Goal: Task Accomplishment & Management: Manage account settings

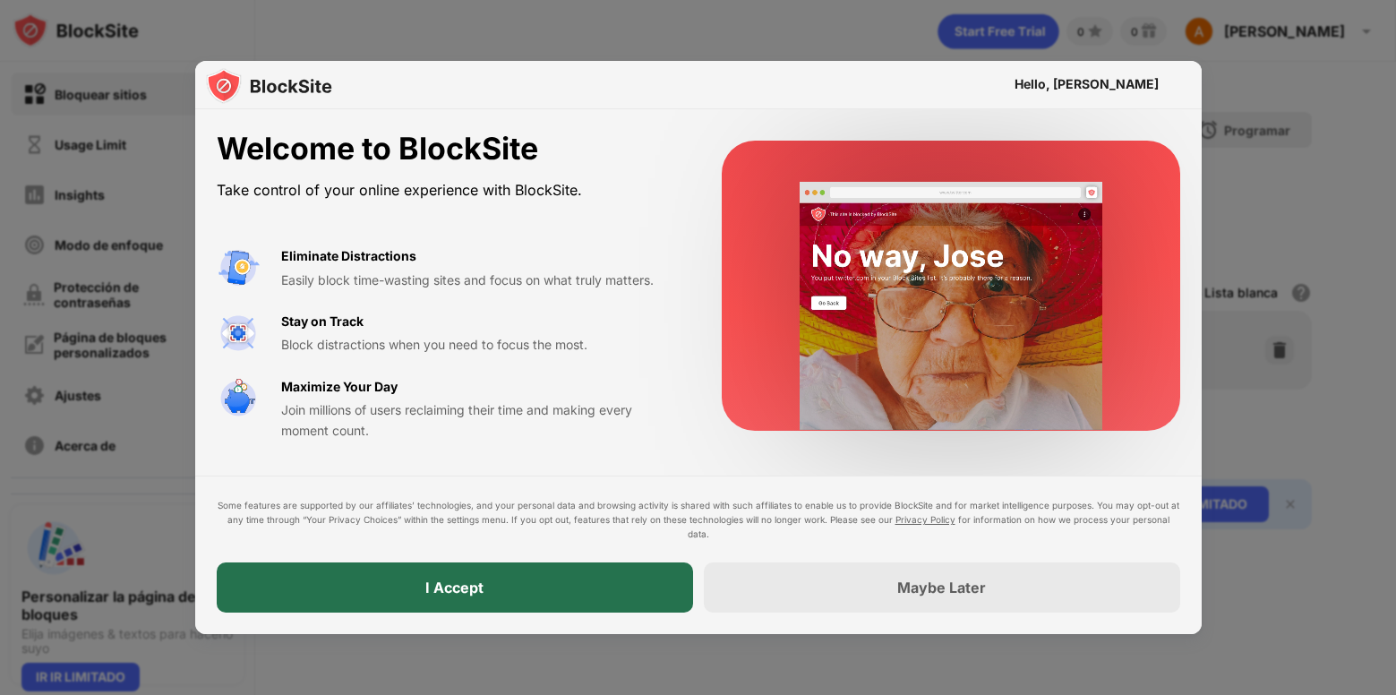
click at [567, 582] on div "I Accept" at bounding box center [455, 587] width 476 height 50
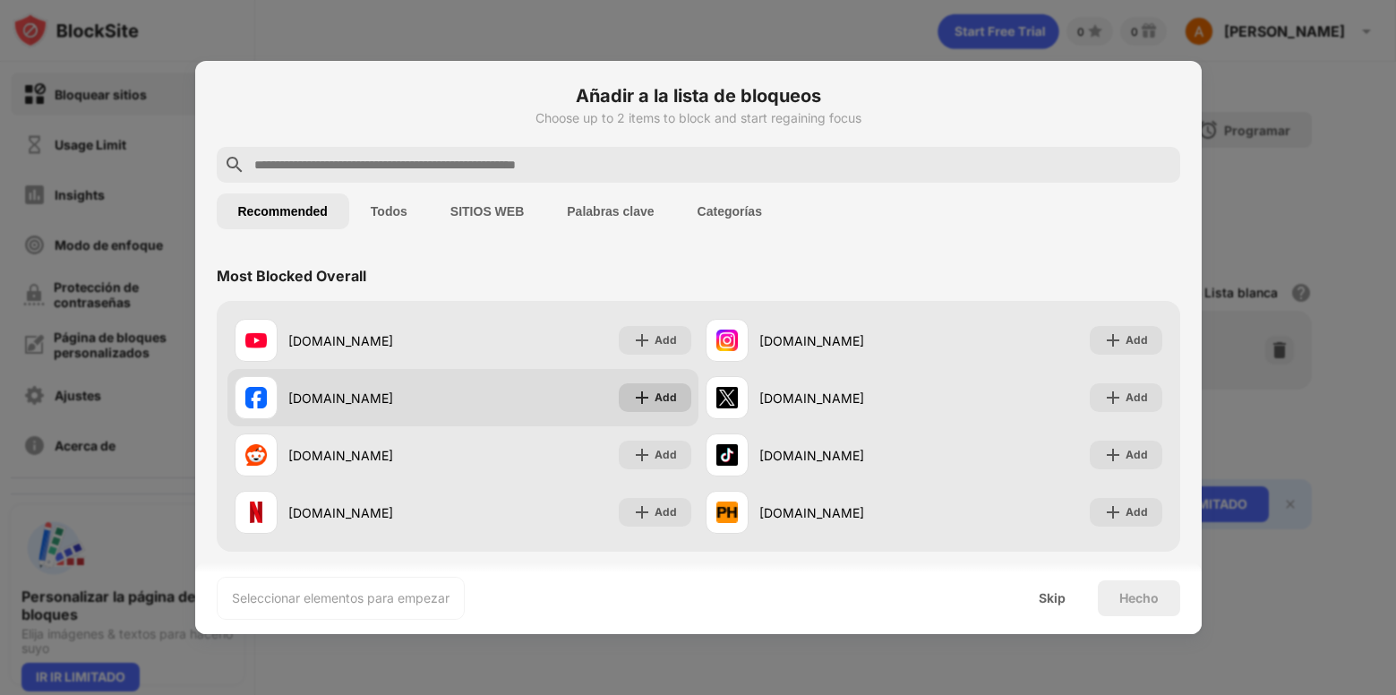
click at [634, 393] on img at bounding box center [642, 398] width 18 height 18
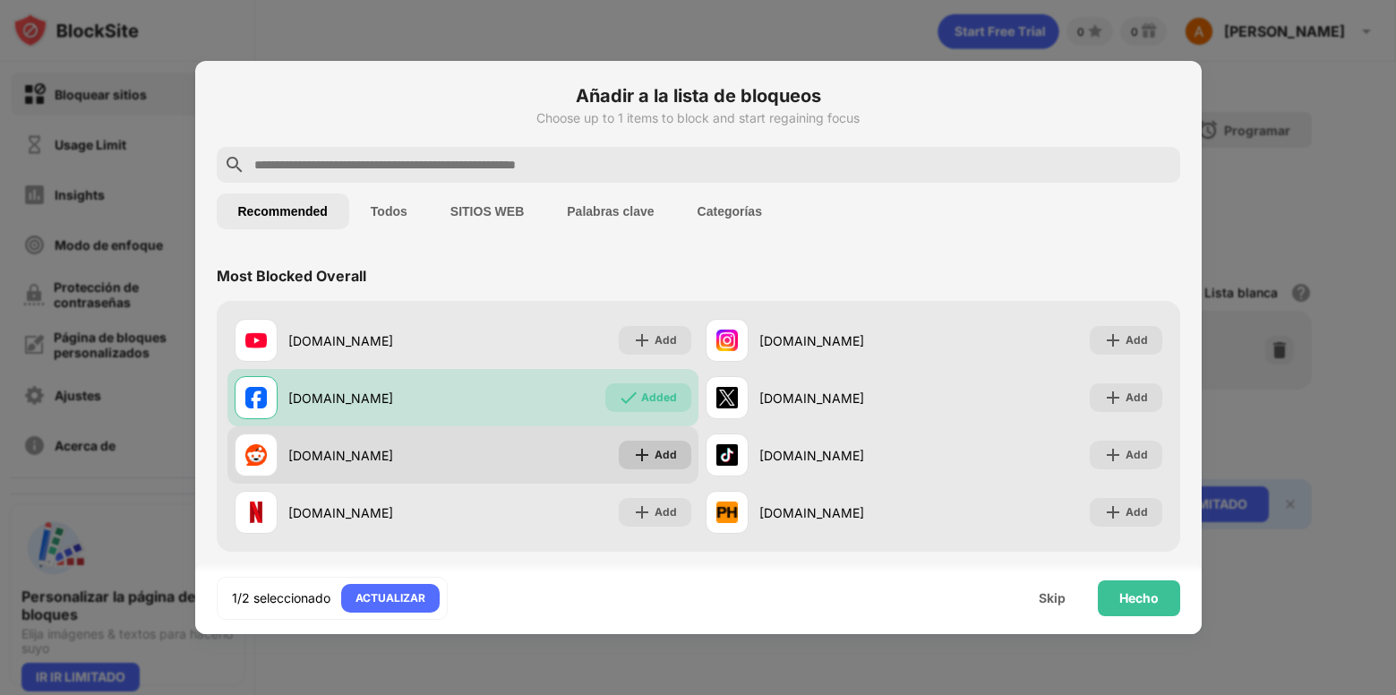
click at [661, 449] on div "Add" at bounding box center [665, 455] width 22 height 18
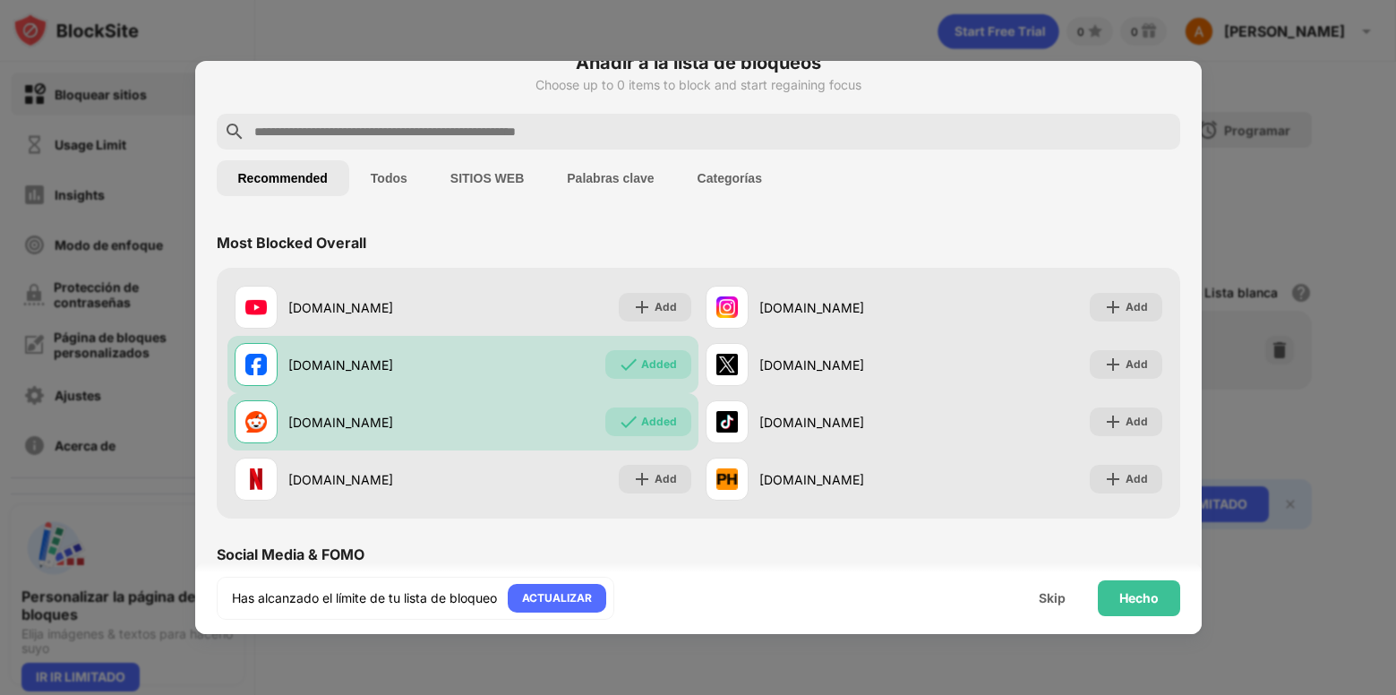
scroll to position [90, 0]
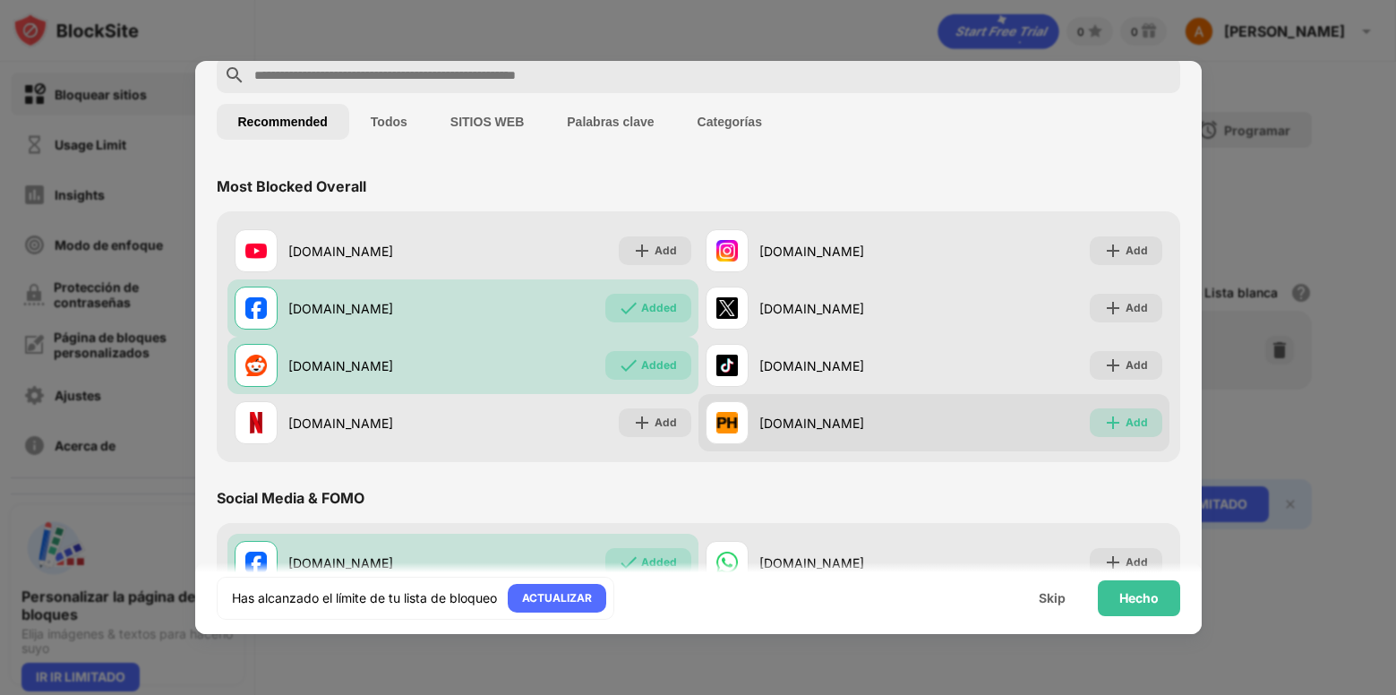
click at [1128, 424] on div "Add" at bounding box center [1136, 423] width 22 height 18
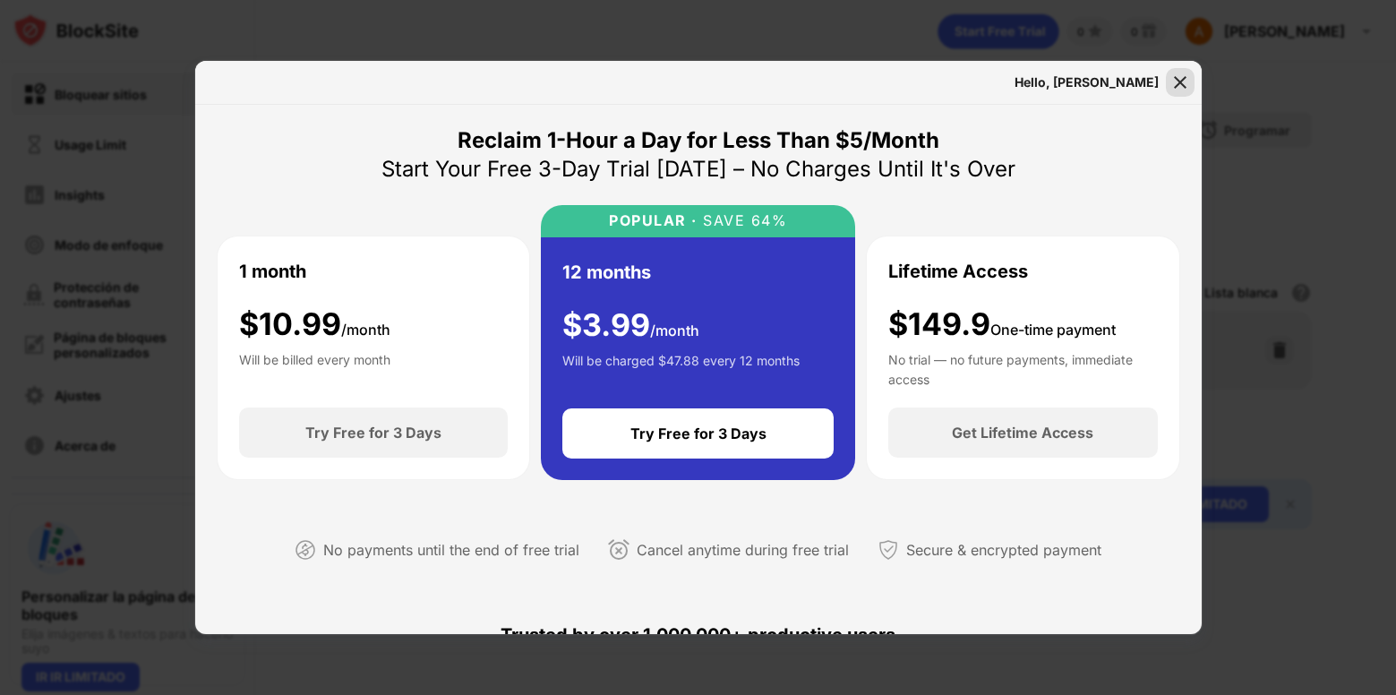
click at [1187, 73] on img at bounding box center [1180, 82] width 18 height 18
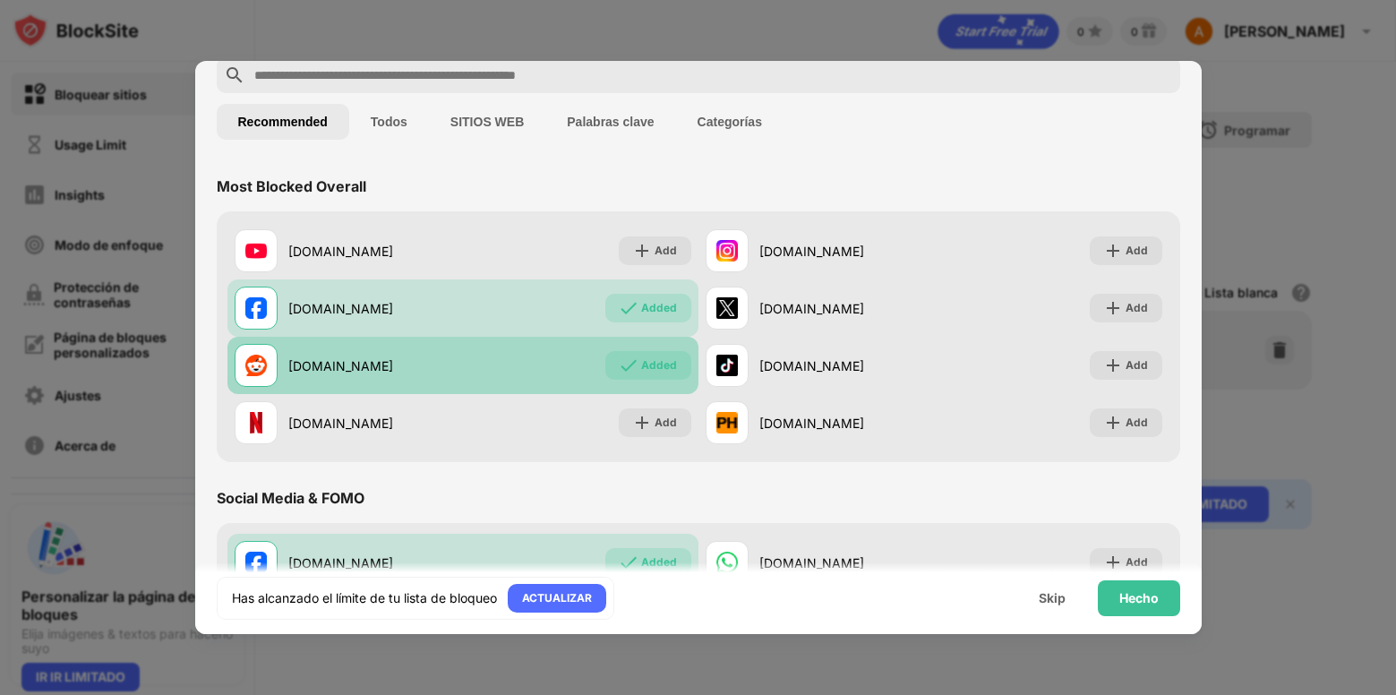
click at [654, 364] on div "Added" at bounding box center [659, 365] width 36 height 18
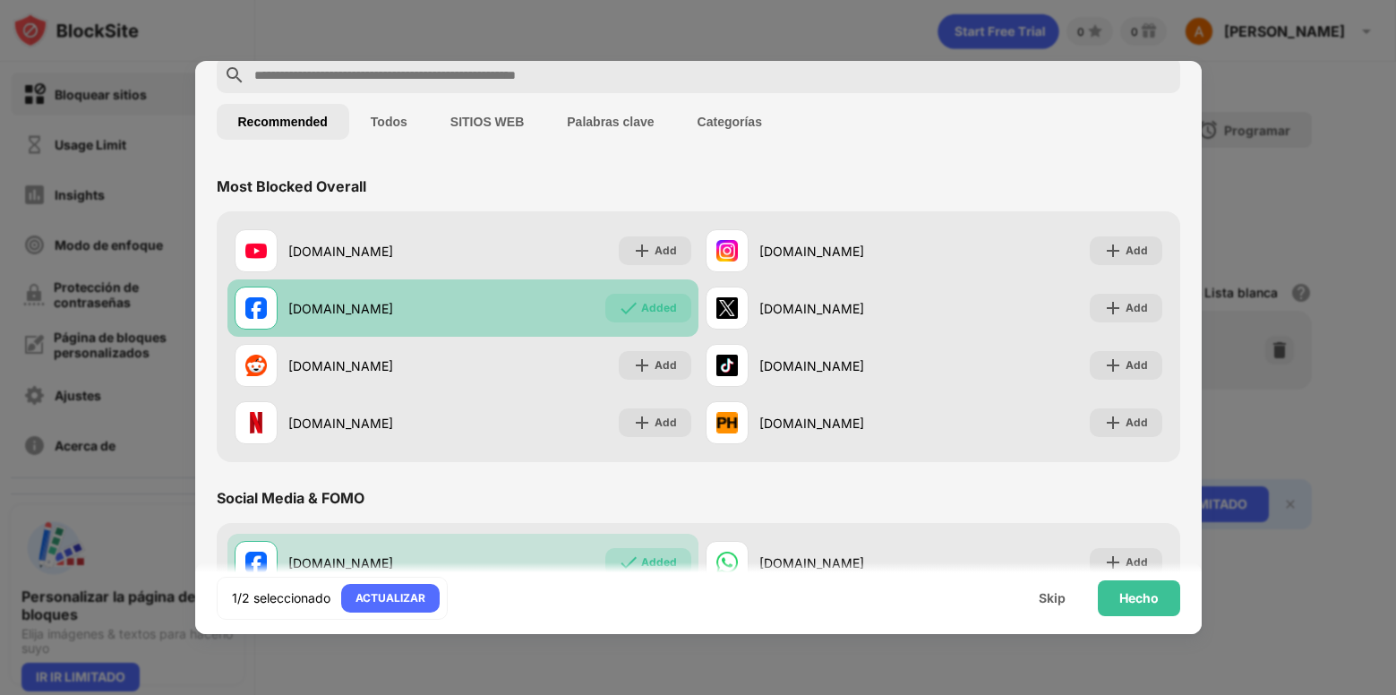
click at [664, 311] on div "Added" at bounding box center [659, 308] width 36 height 18
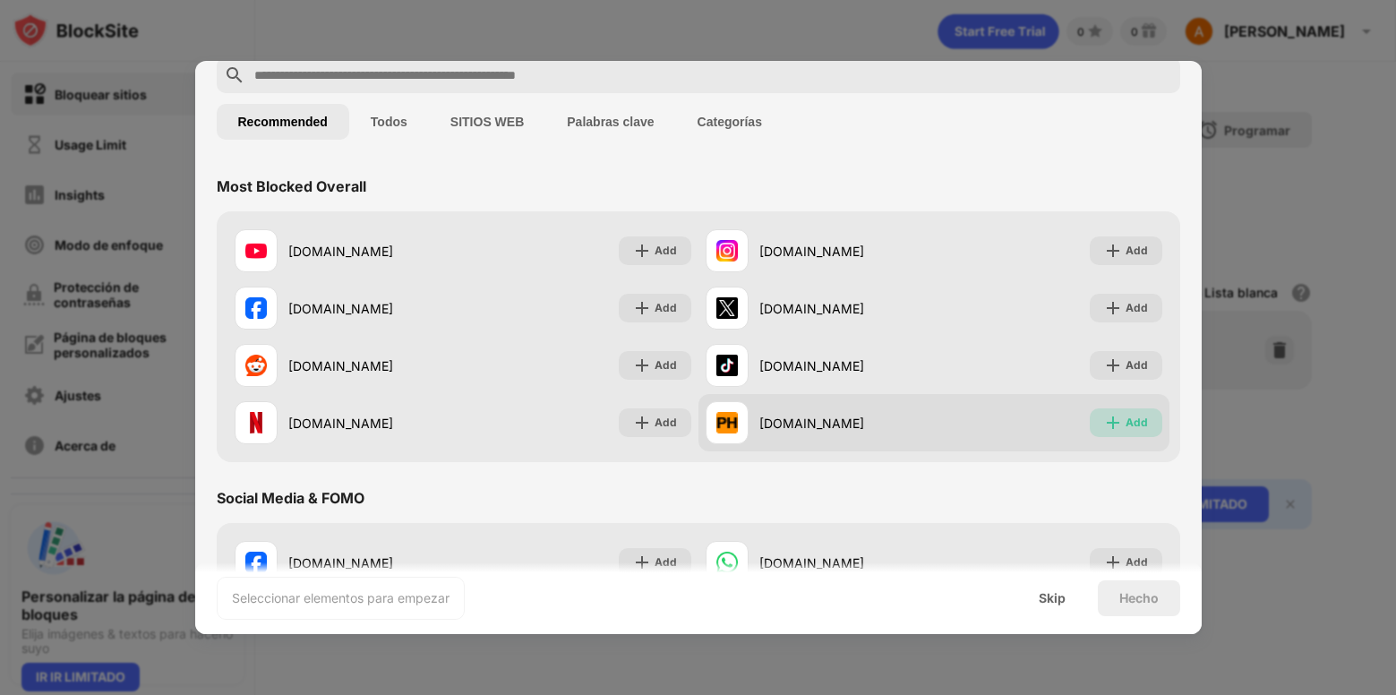
click at [1125, 425] on div "Add" at bounding box center [1136, 423] width 22 height 18
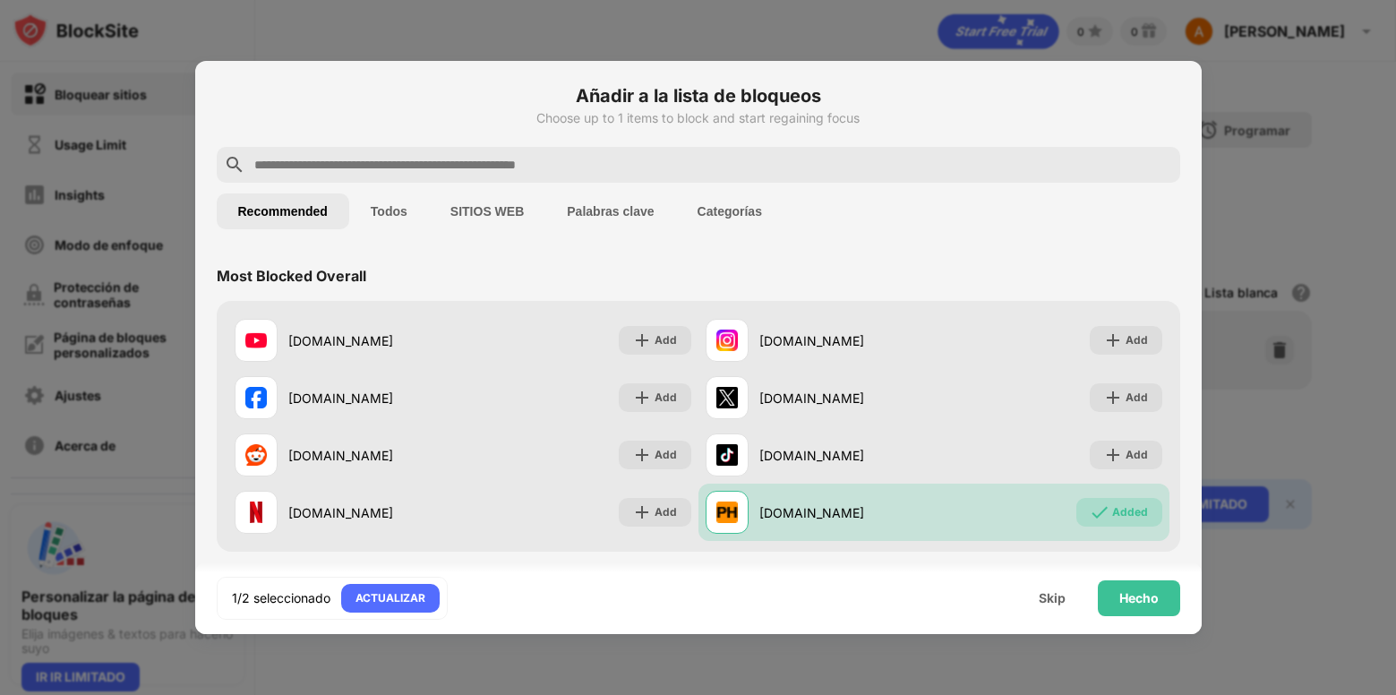
click at [549, 166] on input "text" at bounding box center [712, 164] width 920 height 21
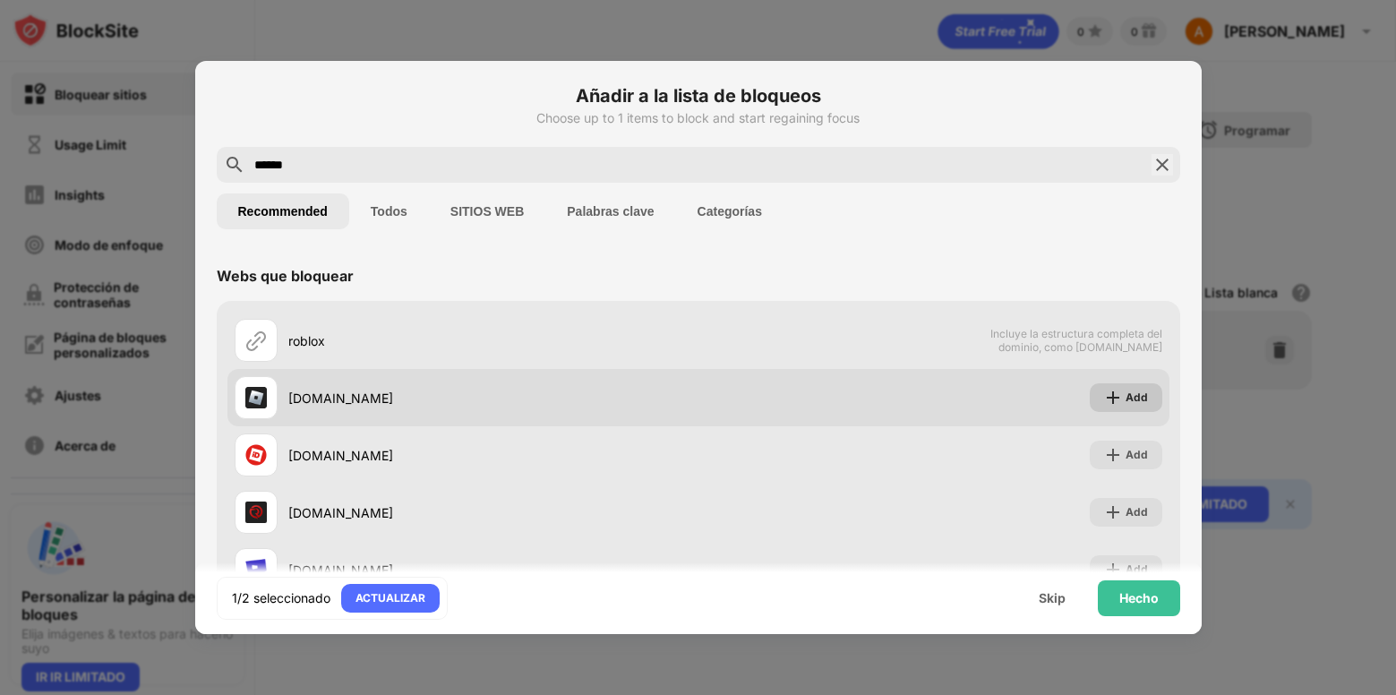
type input "******"
click at [1110, 395] on div "Add" at bounding box center [1125, 397] width 73 height 29
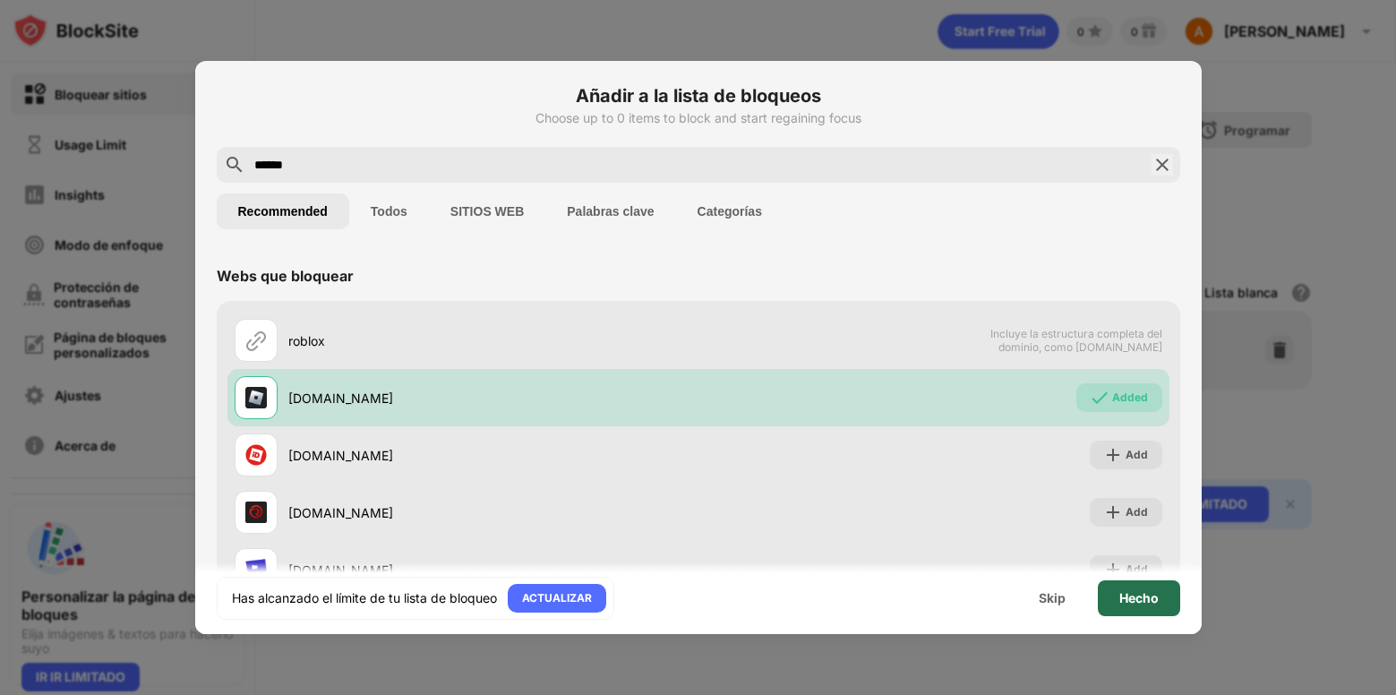
click at [1153, 608] on div "Hecho" at bounding box center [1138, 598] width 82 height 36
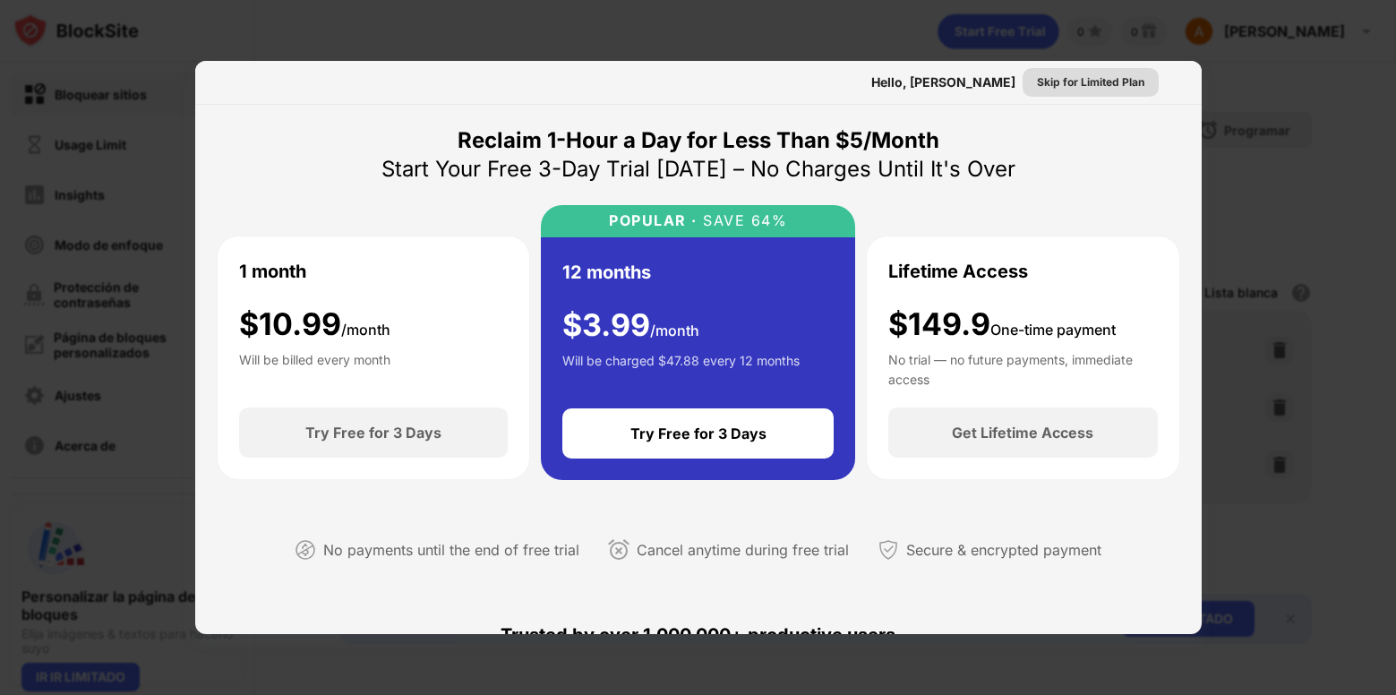
click at [1055, 84] on div "Skip for Limited Plan" at bounding box center [1090, 82] width 107 height 18
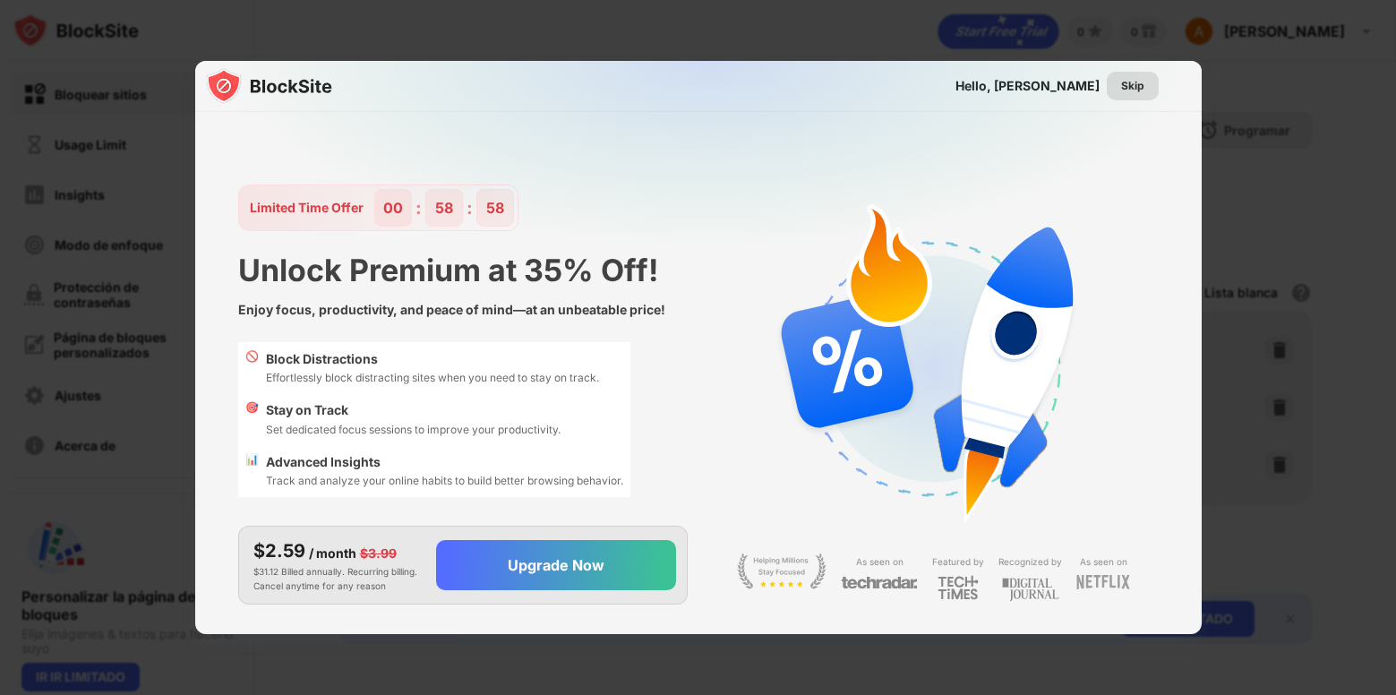
click at [1135, 82] on div "Skip" at bounding box center [1132, 86] width 23 height 18
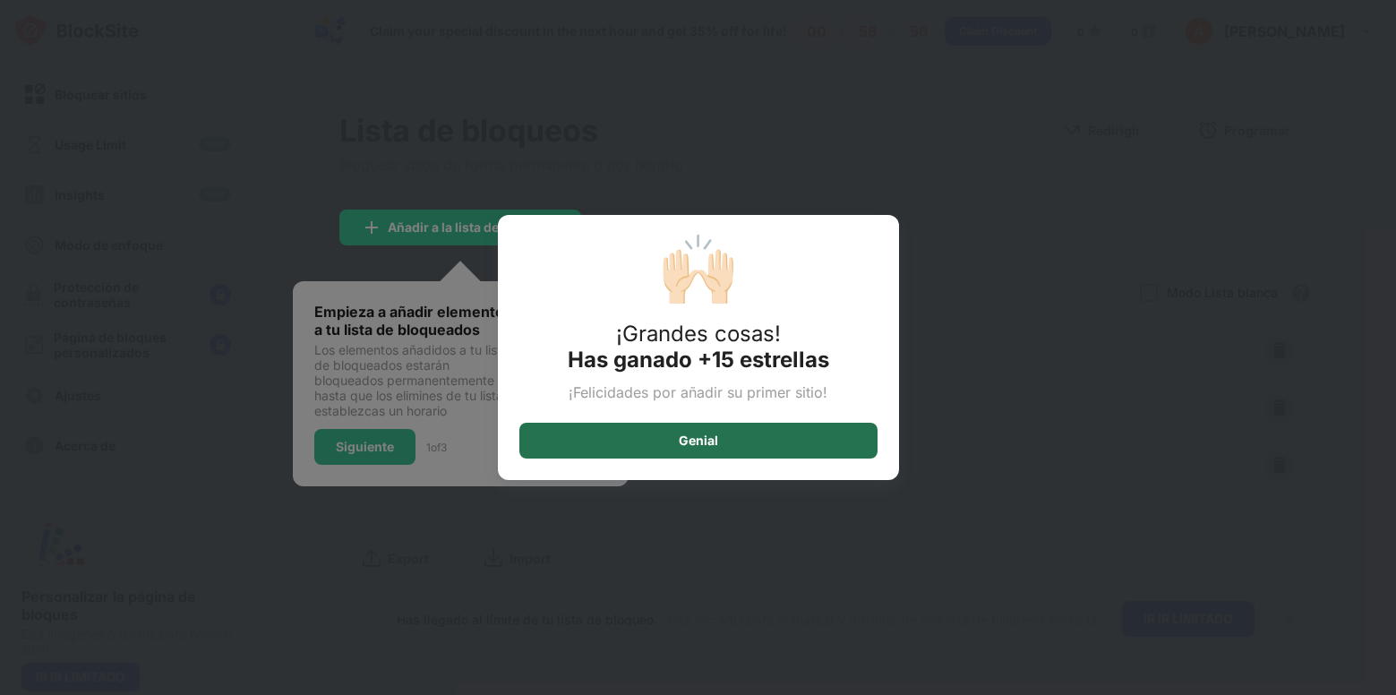
click at [756, 448] on div "Genial" at bounding box center [698, 441] width 358 height 36
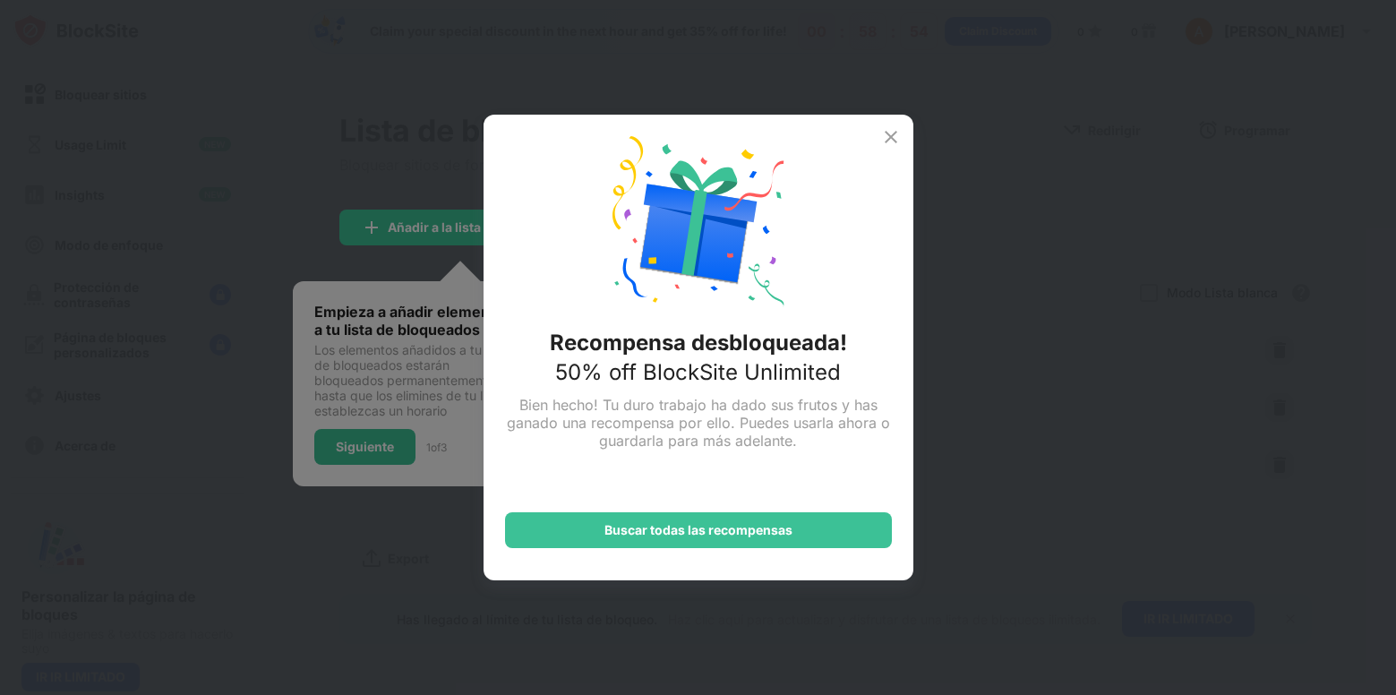
drag, startPoint x: 878, startPoint y: 149, endPoint x: 891, endPoint y: 138, distance: 17.1
click at [878, 149] on div "Recompensa desbloqueada! 50% off BlockSite Unlimited Bien hecho! Tu duro trabaj…" at bounding box center [698, 347] width 430 height 465
click at [891, 137] on img at bounding box center [890, 136] width 21 height 21
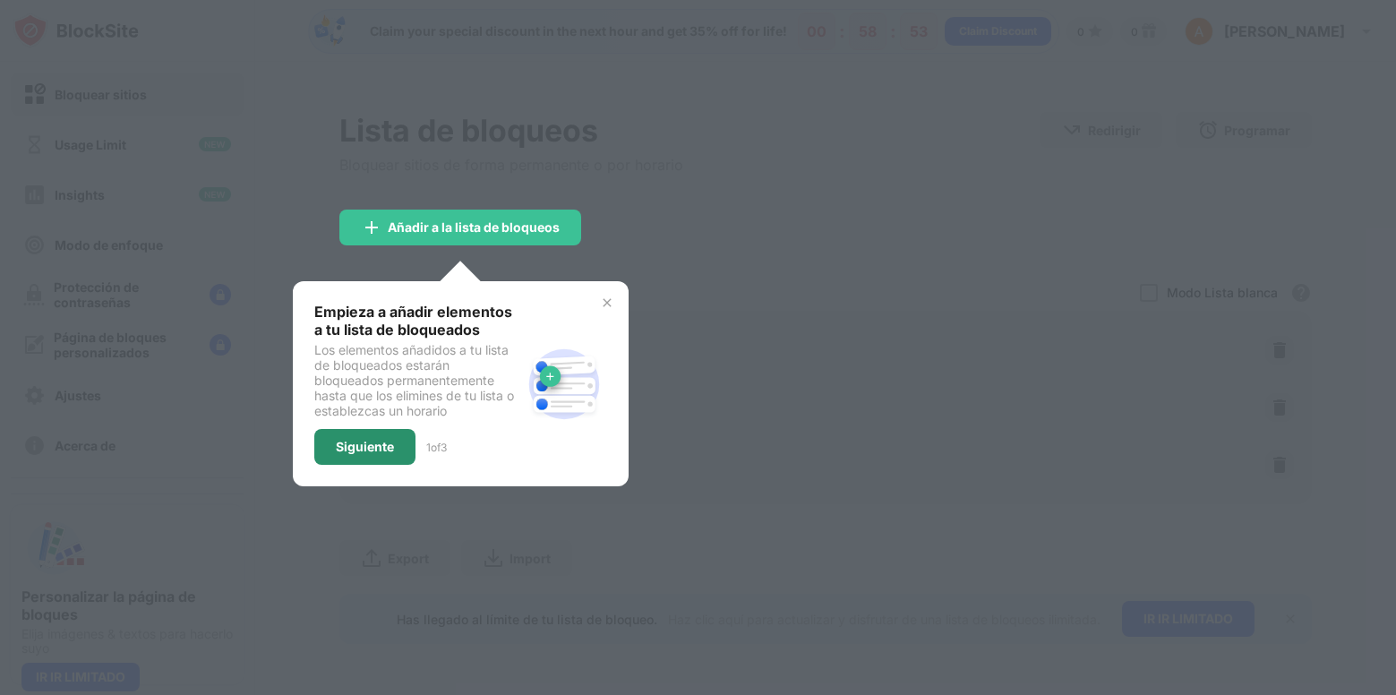
click at [386, 452] on div "Siguiente" at bounding box center [365, 447] width 58 height 14
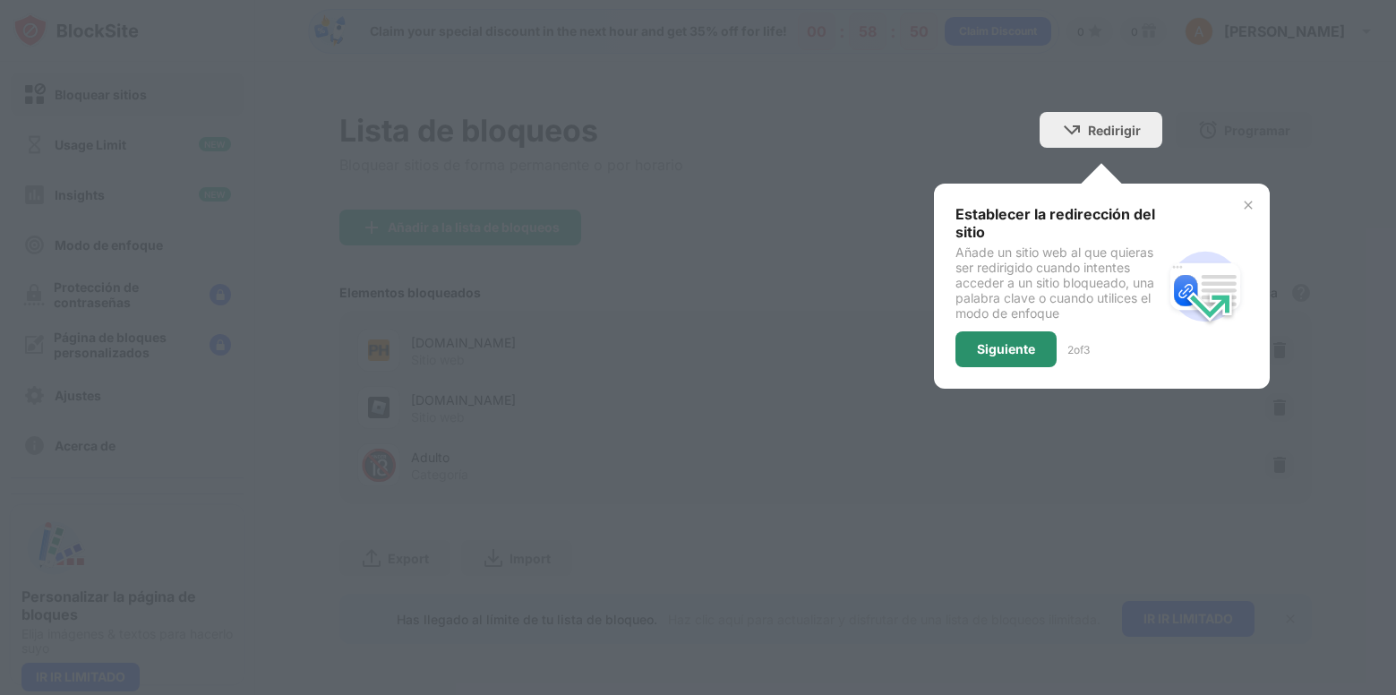
click at [1014, 345] on div "Siguiente" at bounding box center [1006, 349] width 58 height 14
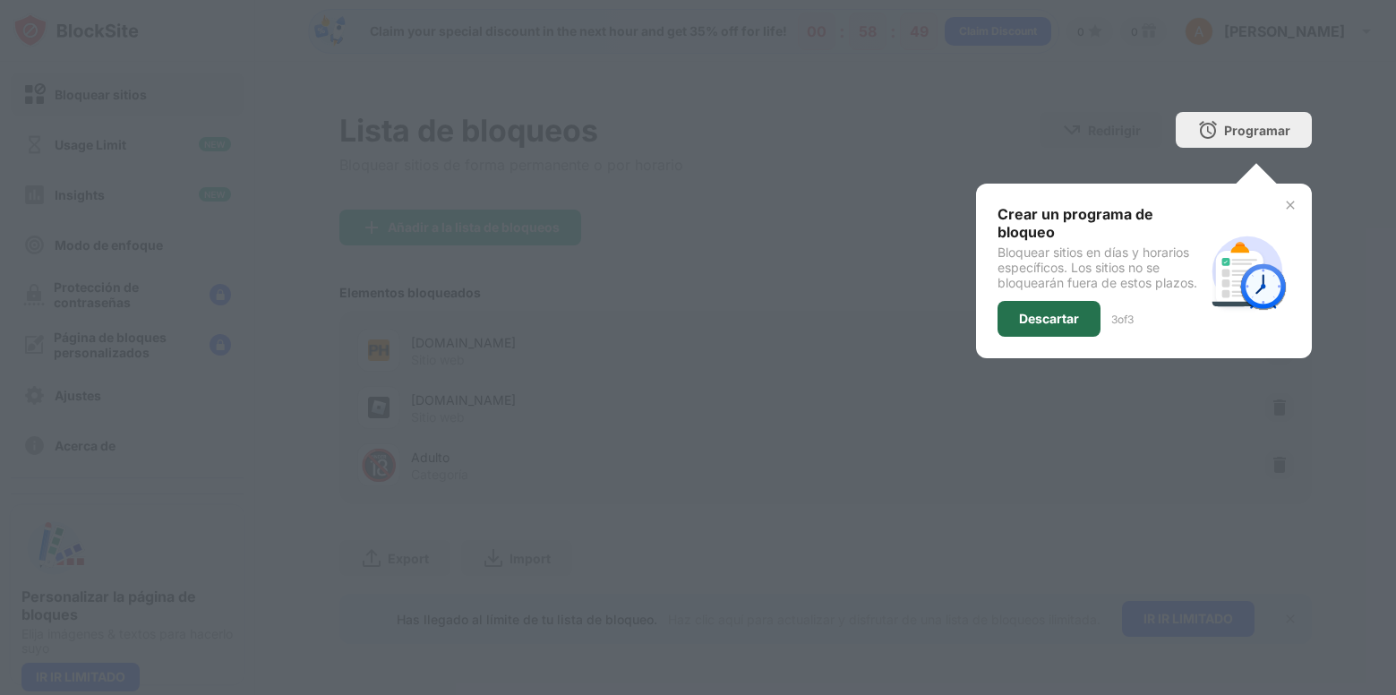
click at [1058, 331] on div "Descartar" at bounding box center [1048, 319] width 103 height 36
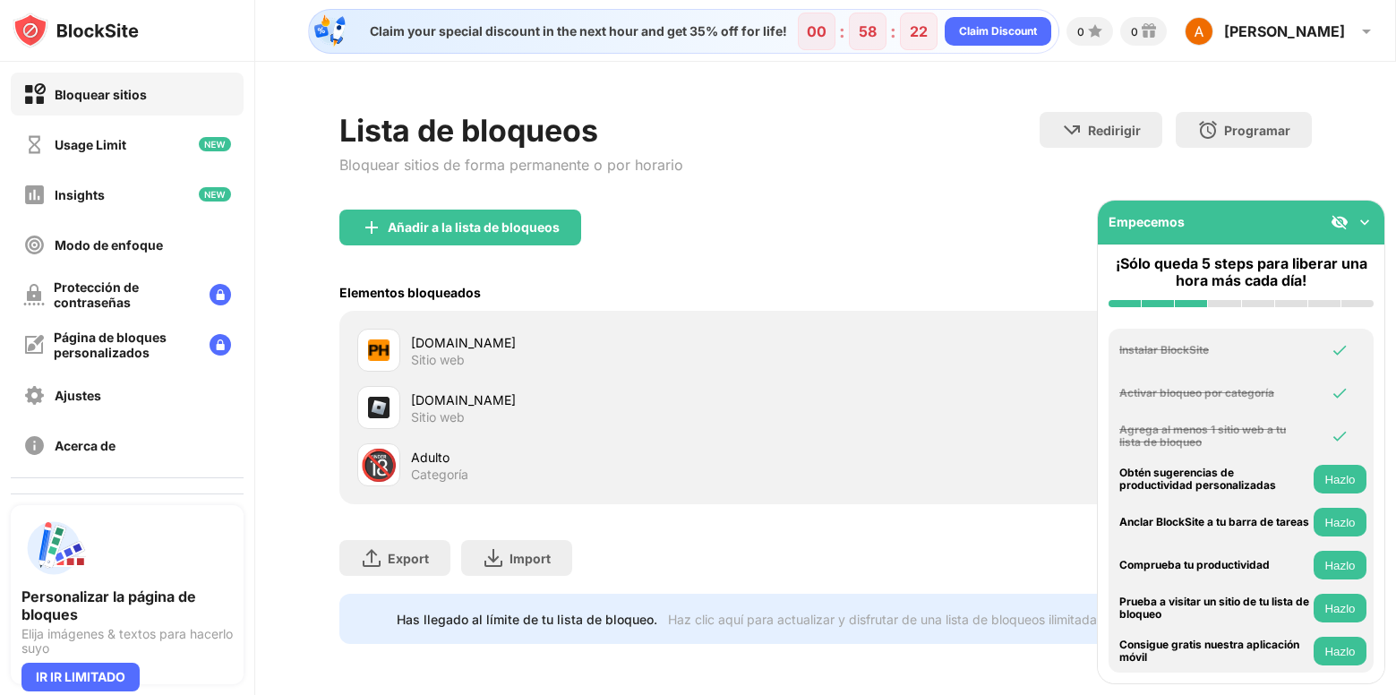
click at [1371, 223] on img at bounding box center [1364, 222] width 18 height 18
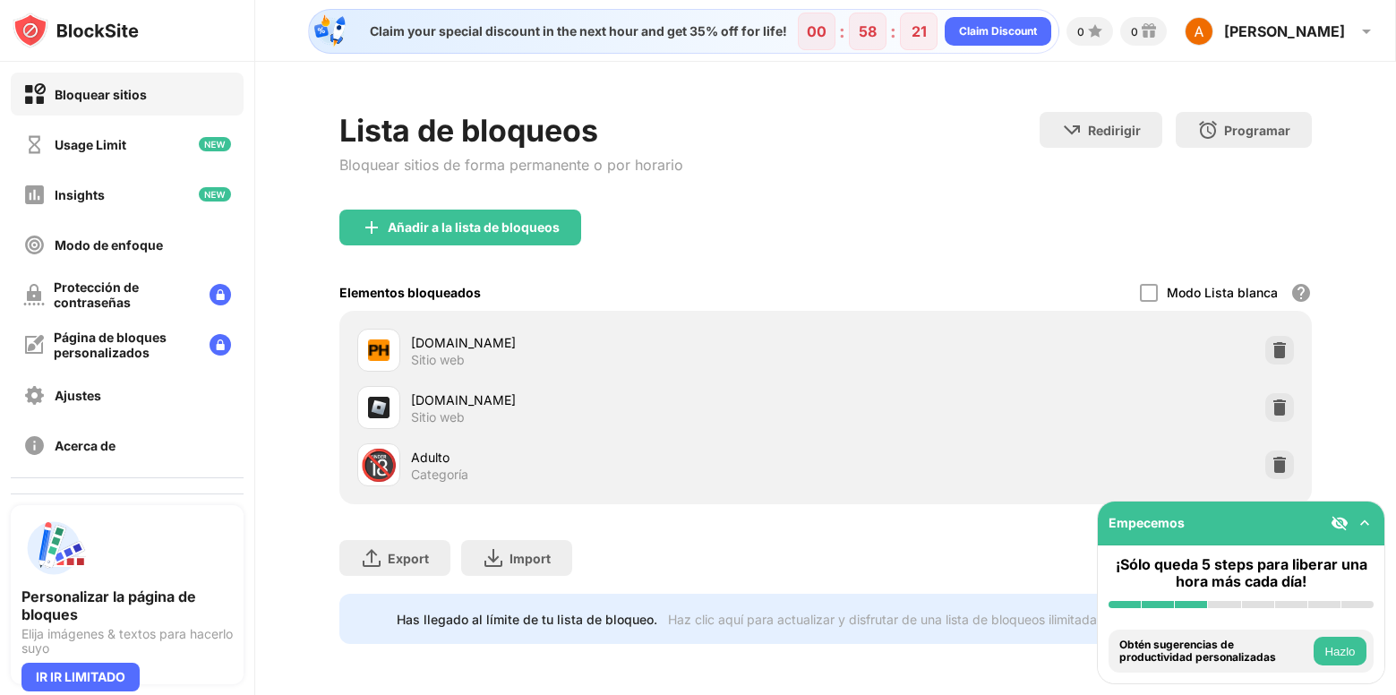
click at [965, 276] on div "Elementos bloqueados Modo Lista blanca Bloquea todos los sitios web excepto los…" at bounding box center [825, 292] width 973 height 37
drag, startPoint x: 1322, startPoint y: 628, endPoint x: 1321, endPoint y: 651, distance: 23.3
click at [1321, 651] on div "Empecemos ¡Sólo queda 5 steps para liberar una hora más cada día! Instalar Bloc…" at bounding box center [1241, 592] width 288 height 184
click at [555, 226] on div "Añadir a la lista de bloqueos" at bounding box center [474, 227] width 172 height 14
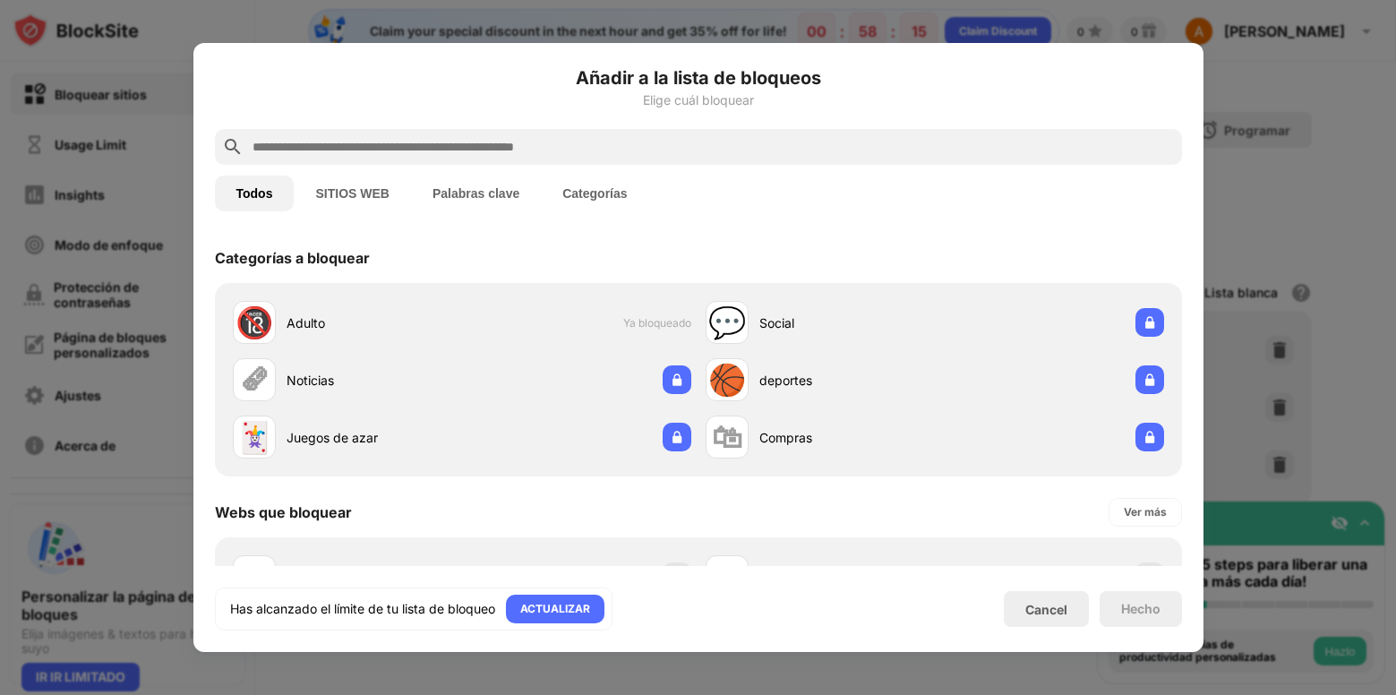
click at [579, 145] on input "text" at bounding box center [713, 146] width 924 height 21
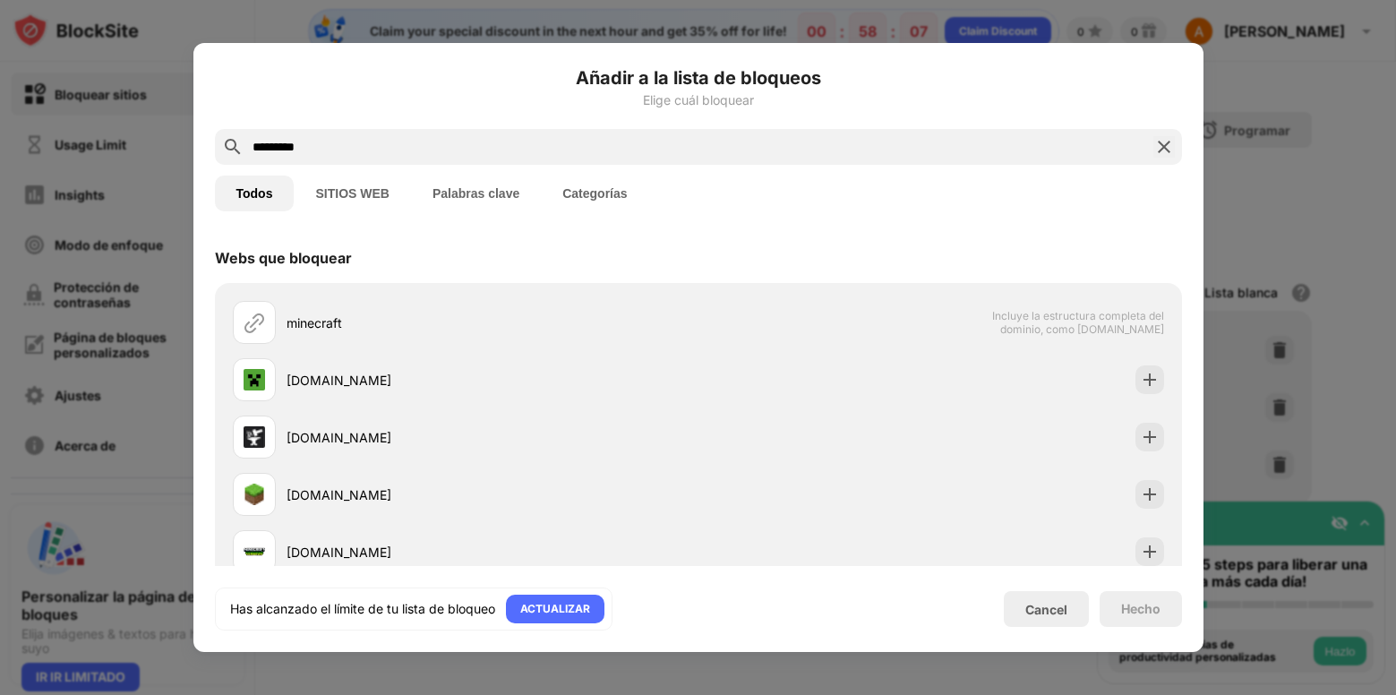
type input "*********"
click at [1157, 150] on img at bounding box center [1163, 146] width 21 height 21
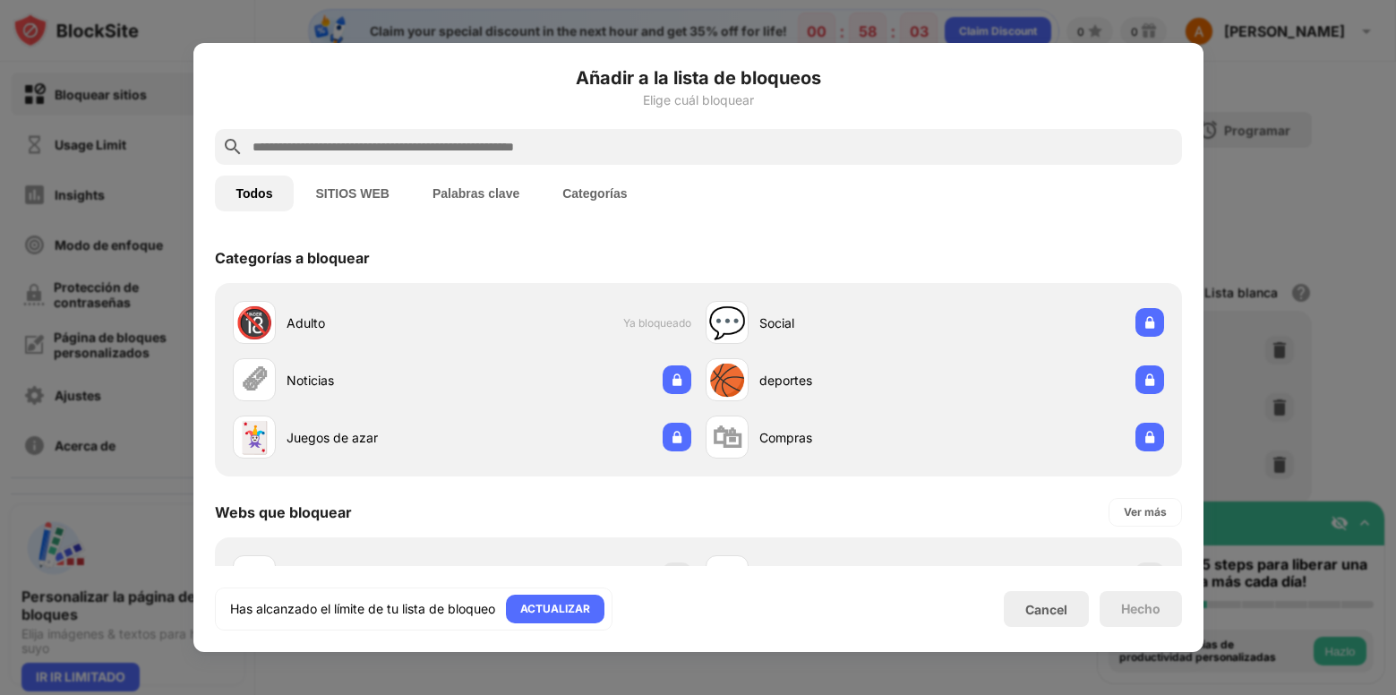
click at [1156, 147] on input "text" at bounding box center [713, 146] width 924 height 21
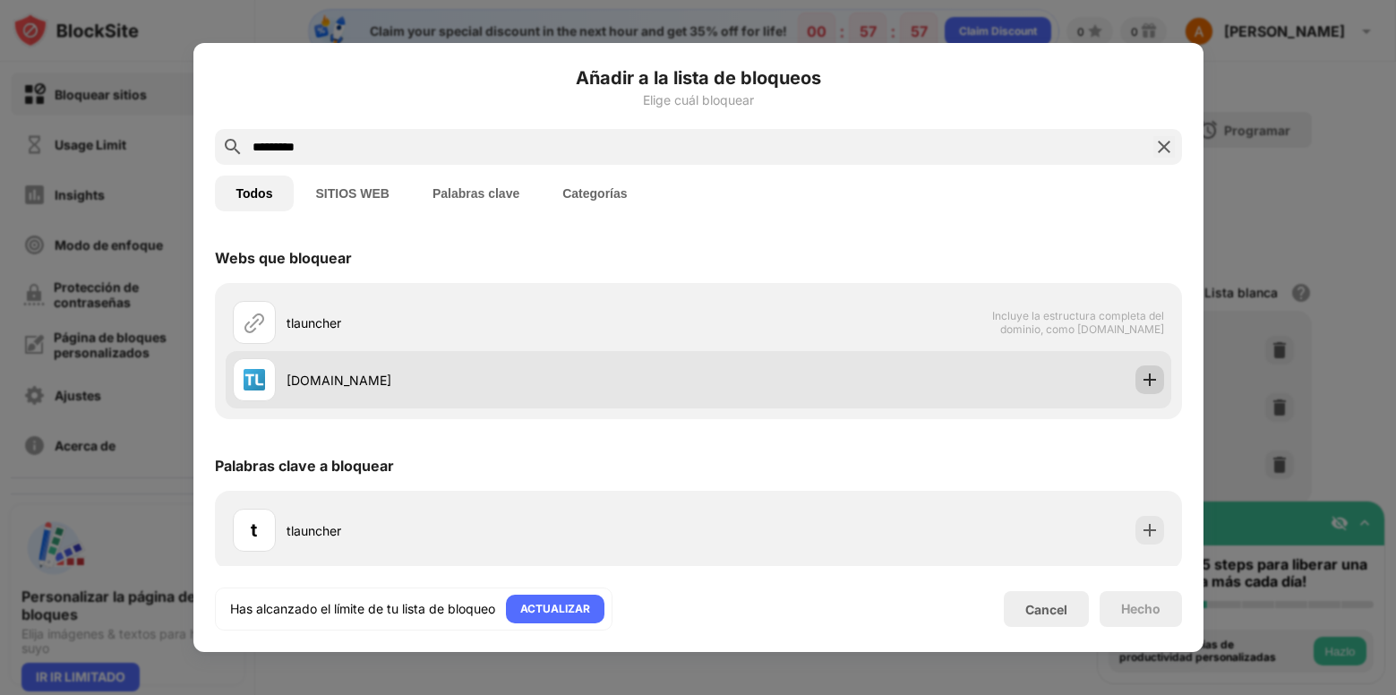
type input "*********"
click at [1140, 387] on img at bounding box center [1149, 380] width 18 height 18
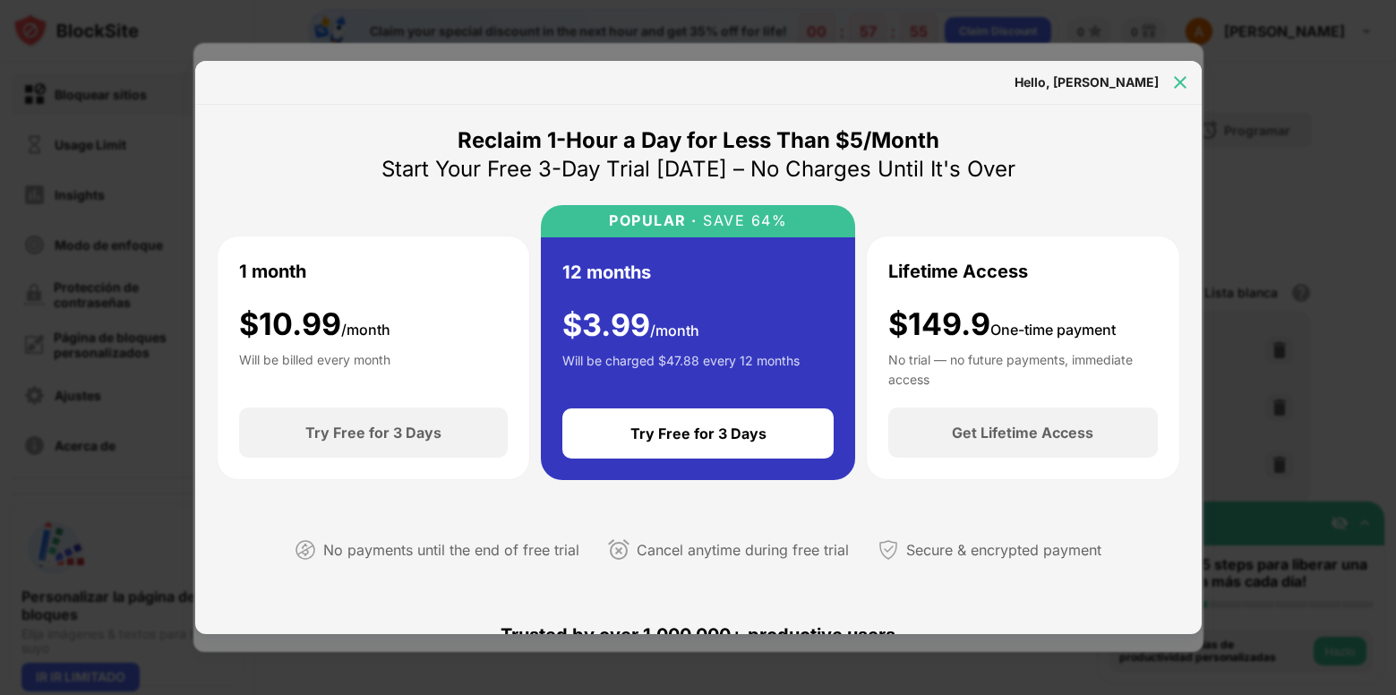
click at [1168, 83] on div at bounding box center [1180, 82] width 29 height 29
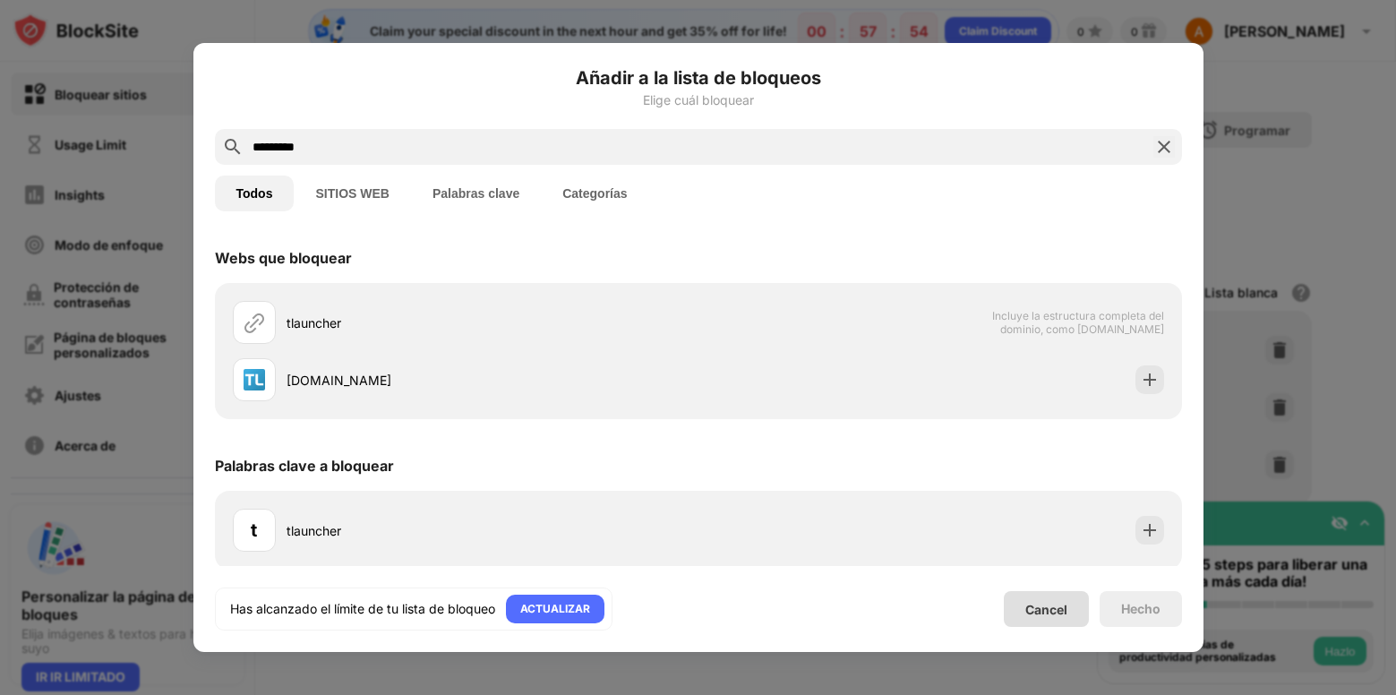
click at [1046, 620] on div "Cancel" at bounding box center [1046, 609] width 85 height 36
